Goal: Information Seeking & Learning: Check status

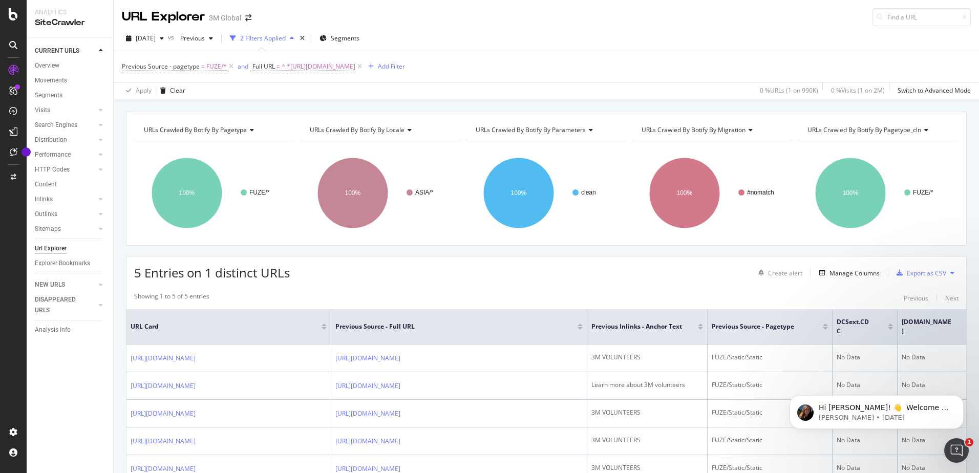
scroll to position [51, 0]
